Goal: Navigation & Orientation: Find specific page/section

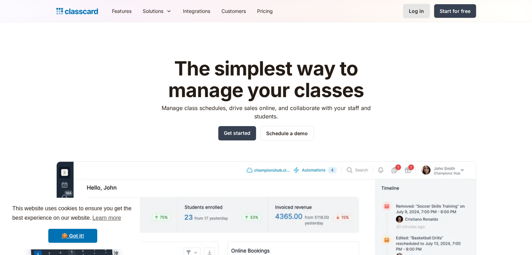
click at [415, 15] on link "Log in" at bounding box center [416, 11] width 27 height 14
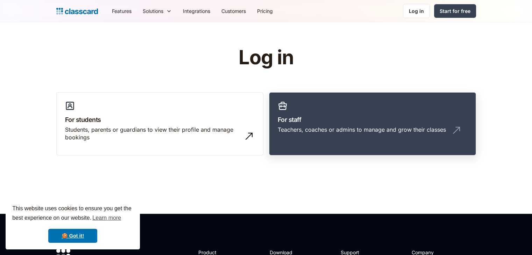
click at [312, 118] on h3 "For staff" at bounding box center [373, 119] width 190 height 9
